Goal: Transaction & Acquisition: Purchase product/service

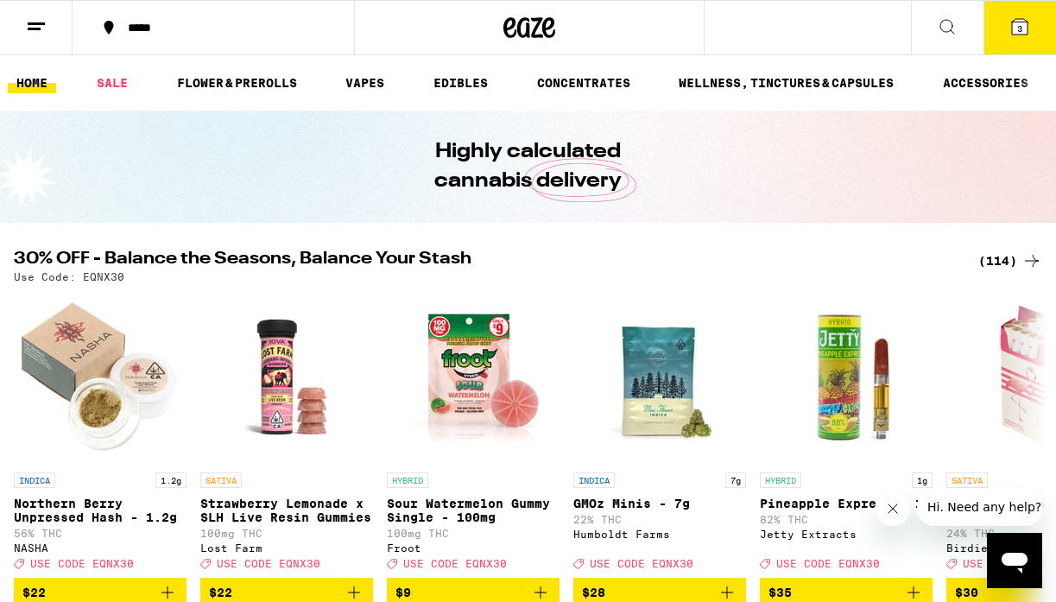
click at [984, 268] on div "(114)" at bounding box center [1010, 260] width 64 height 21
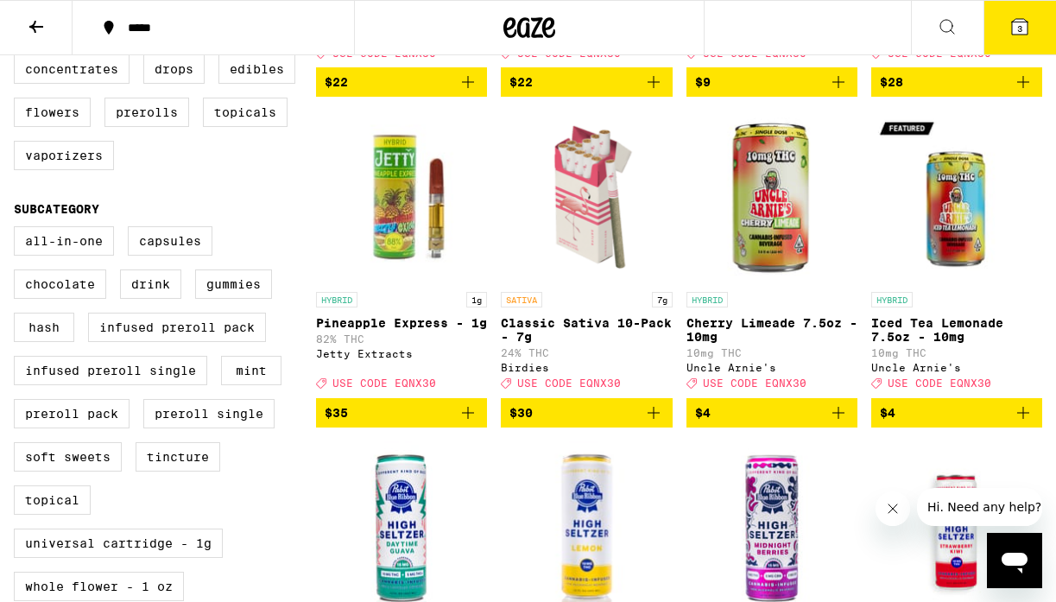
scroll to position [494, 0]
